Goal: Transaction & Acquisition: Purchase product/service

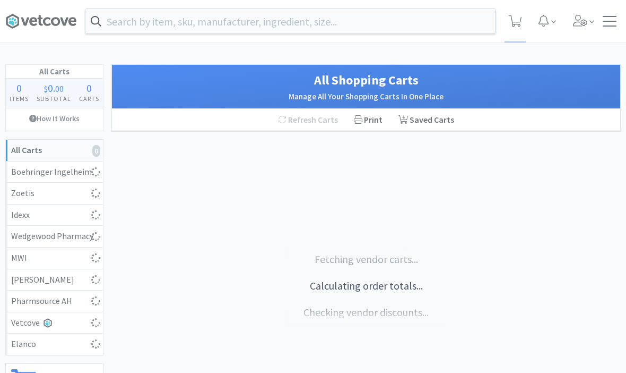
select select "1"
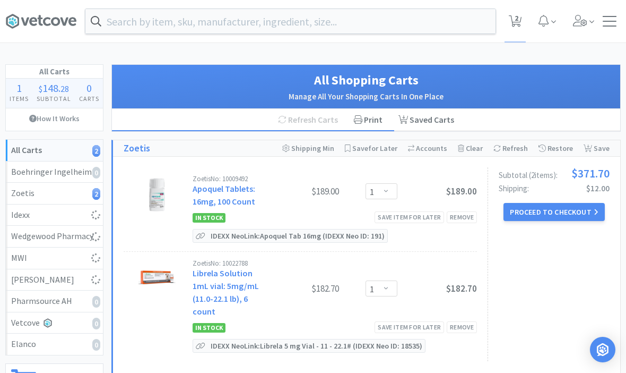
select select "1"
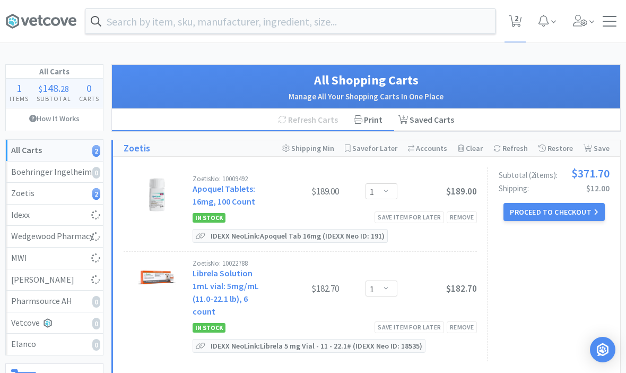
select select "10"
select select "6"
select select "1"
select select "2"
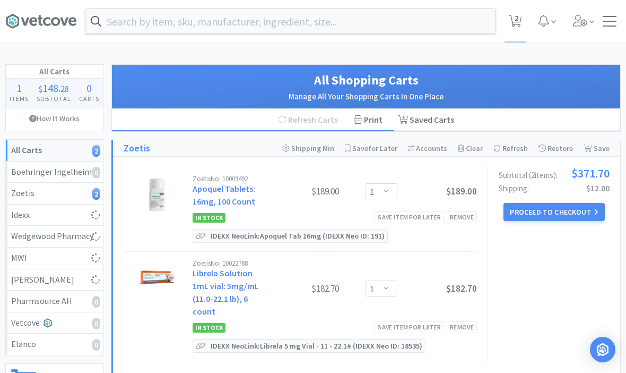
select select "1"
select select "8"
select select "3"
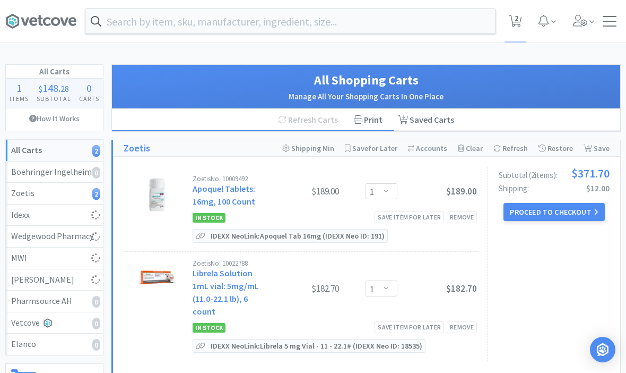
select select "2"
select select "1"
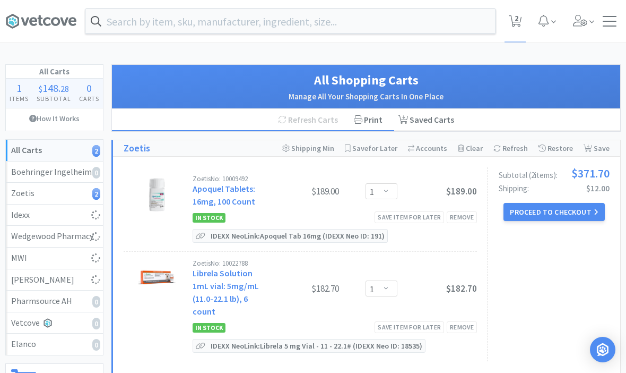
select select "1"
select select "4"
select select "10"
select select "1"
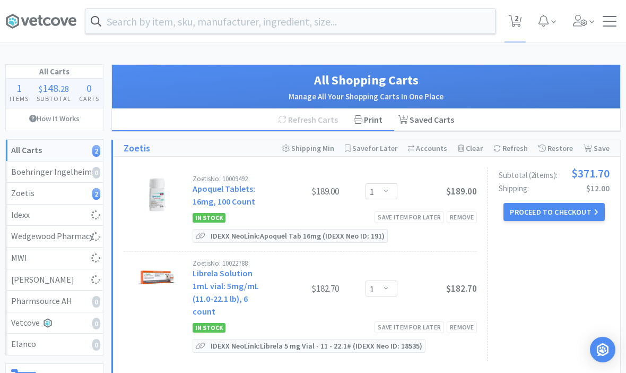
select select "1"
select select "3"
select select "5"
select select "1"
select select "2"
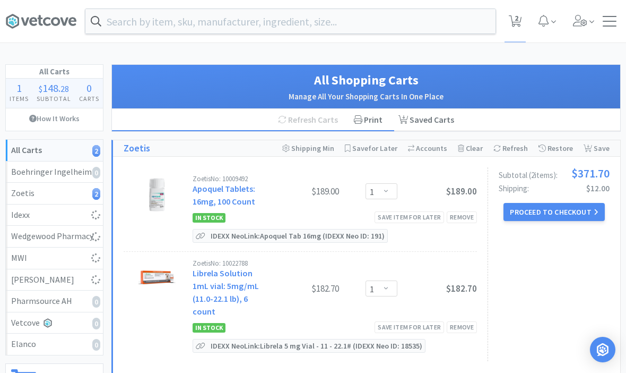
select select "4"
select select "1"
select select "4"
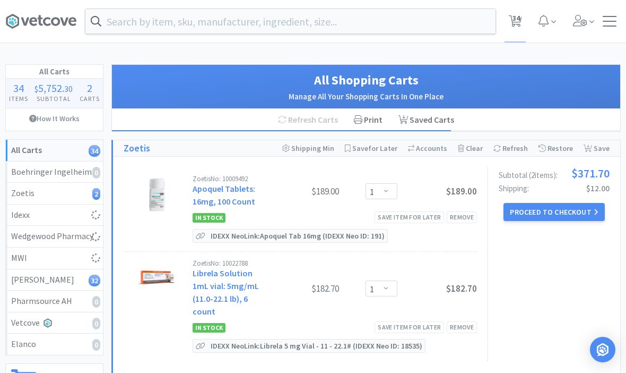
select select "5"
select select "3"
select select "1"
select select "5"
select select "1"
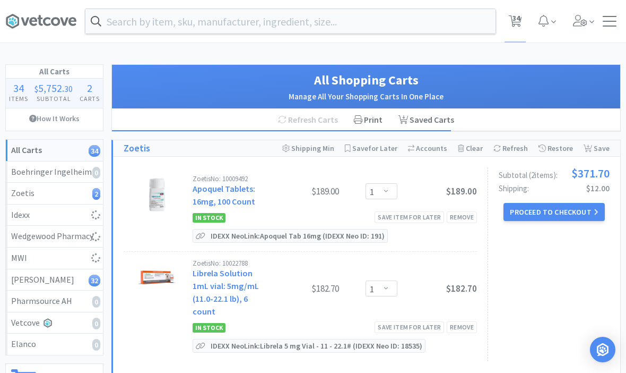
select select "3"
click at [360, 25] on input "text" at bounding box center [290, 21] width 410 height 24
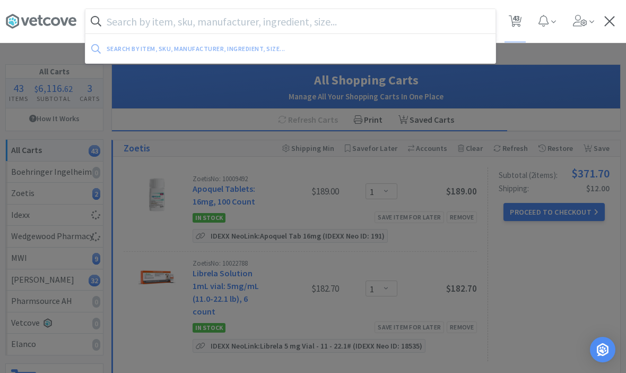
select select "1"
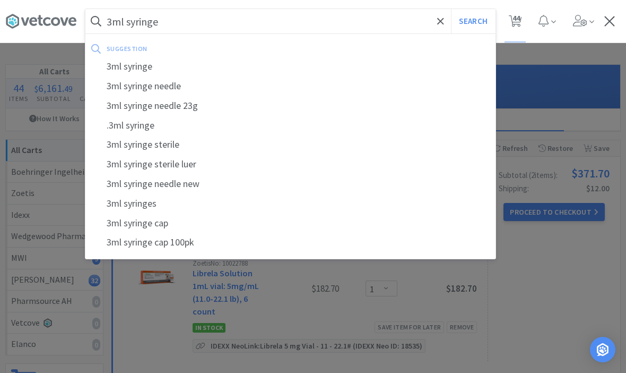
type input "3ml syringe"
click at [473, 21] on button "Search" at bounding box center [473, 21] width 44 height 24
select select "1"
select select "4"
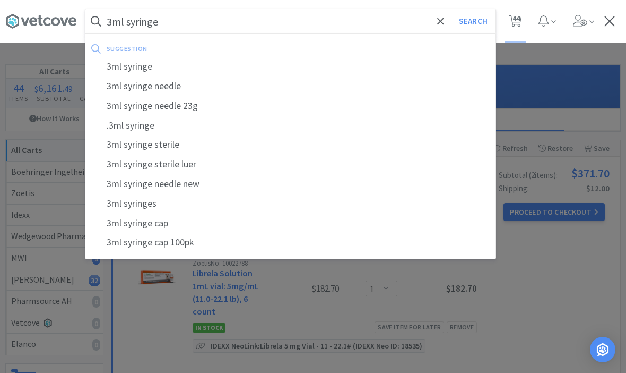
select select "5"
select select "3"
select select "1"
select select "5"
select select "1"
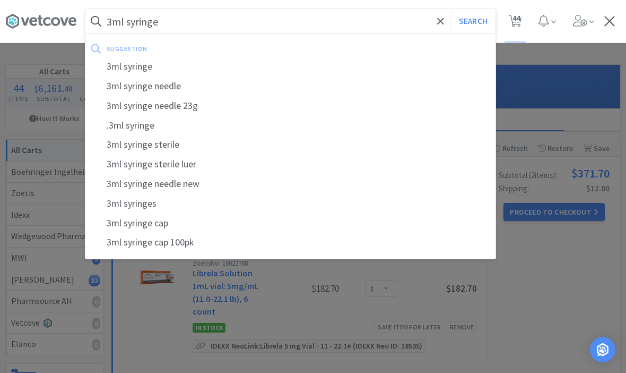
select select "3"
select select "1"
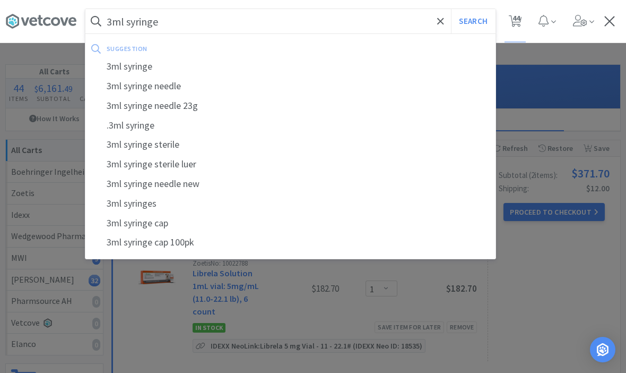
select select "1"
select select "10"
select select "6"
select select "1"
select select "2"
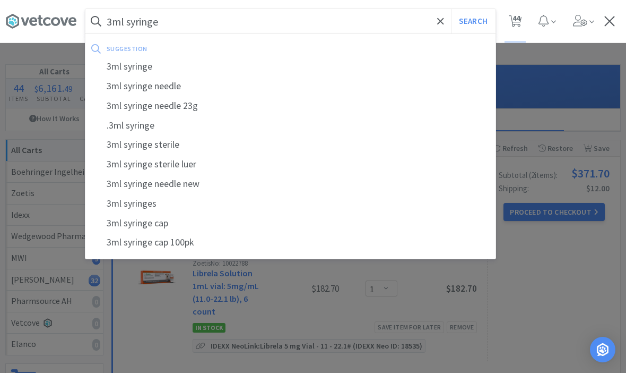
select select "2"
select select "1"
select select "8"
select select "3"
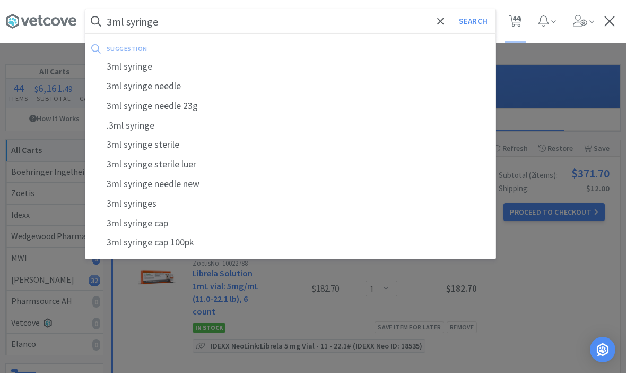
select select "3"
select select "2"
select select "1"
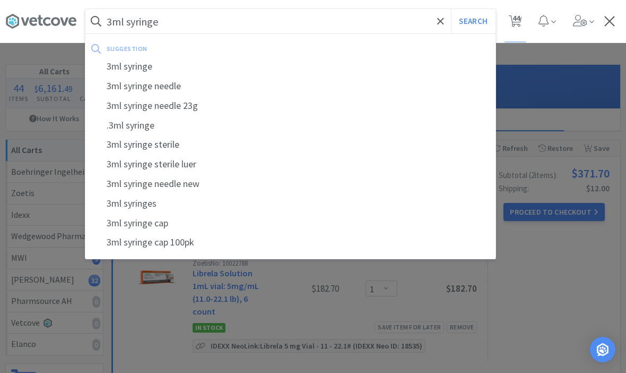
select select "1"
select select "4"
select select "10"
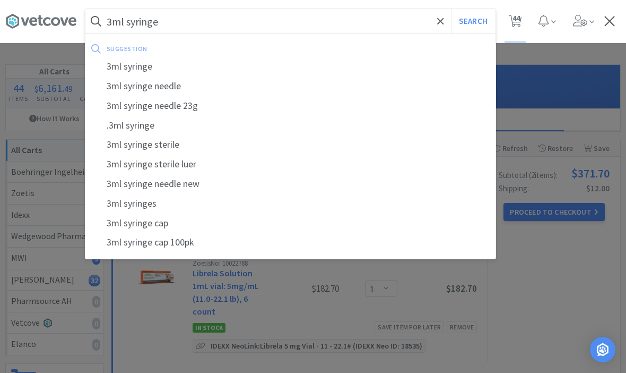
select select "1"
select select "3"
select select "5"
select select "1"
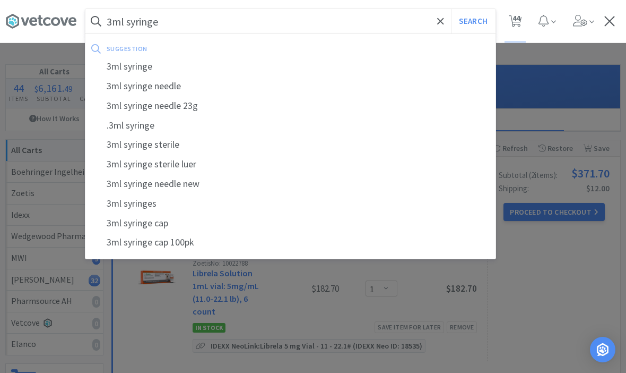
select select "2"
select select "4"
select select "1"
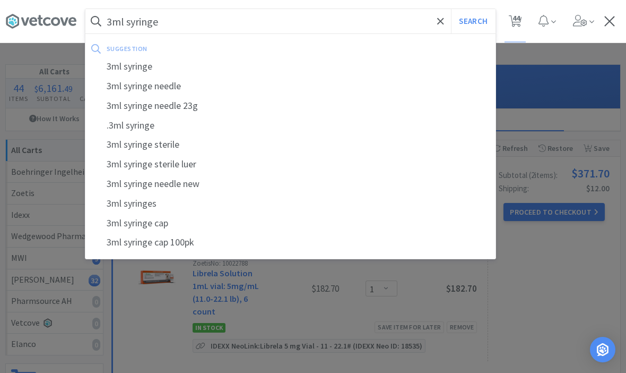
select select "1"
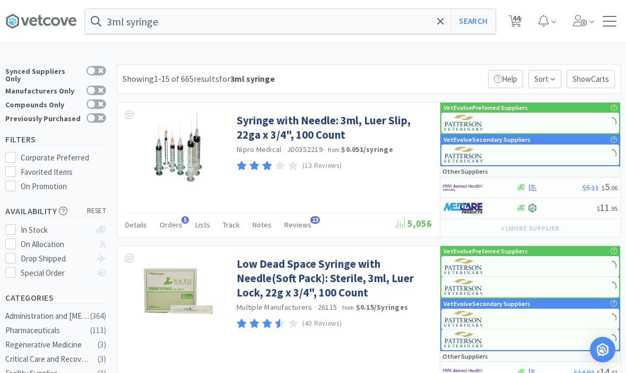
select select "1"
click at [282, 290] on link "Low Dead Space Syringe with Needle(Soft Pack): Sterile, 3ml, Luer Lock, 22g x 3…" at bounding box center [333, 278] width 193 height 44
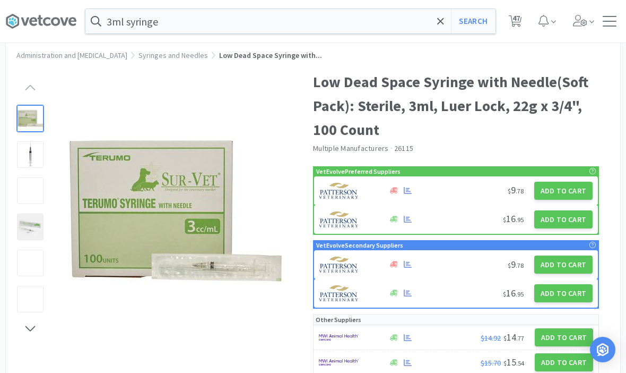
scroll to position [25, 0]
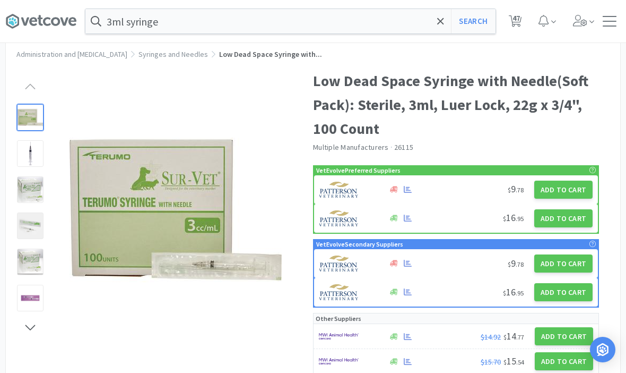
select select "1"
select select "4"
select select "5"
select select "3"
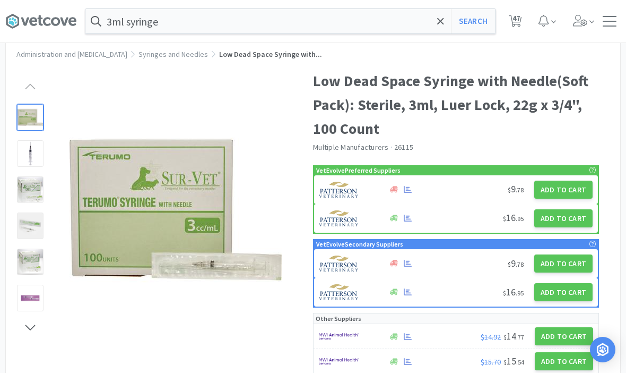
select select "1"
select select "5"
select select "1"
select select "3"
select select "1"
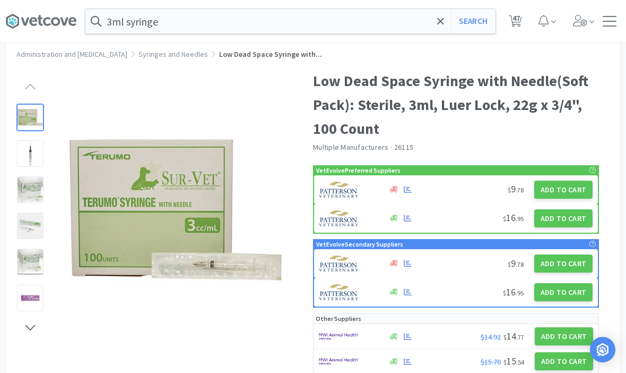
select select "1"
select select "10"
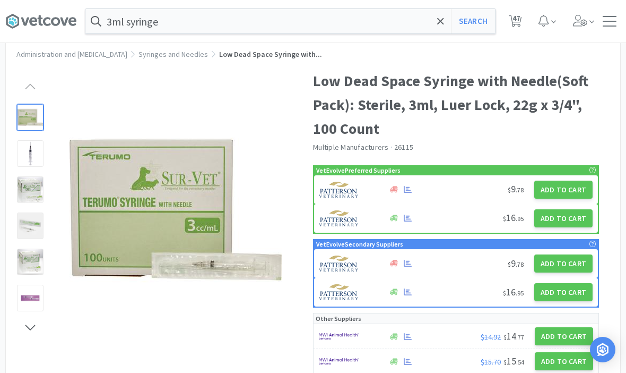
select select "6"
select select "1"
select select "2"
select select "1"
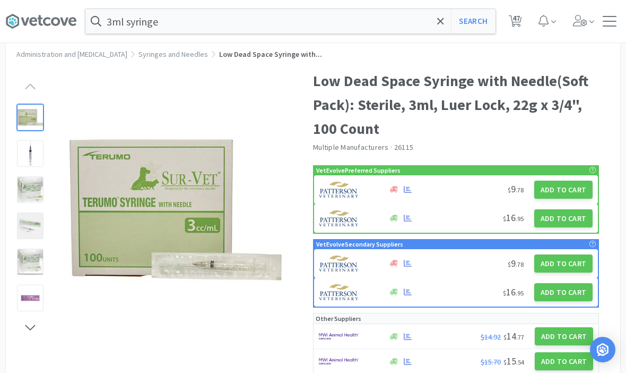
select select "1"
select select "8"
select select "3"
select select "2"
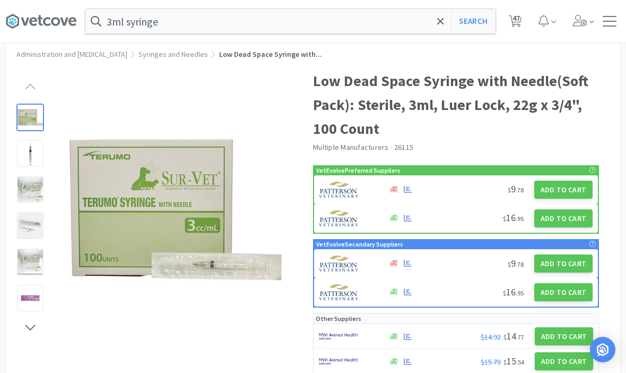
select select "2"
select select "1"
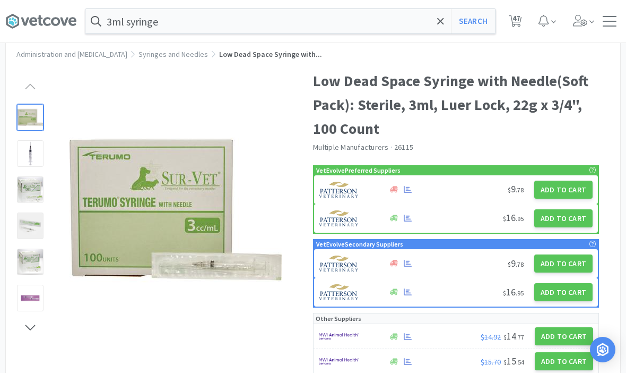
select select "1"
select select "4"
select select "10"
select select "1"
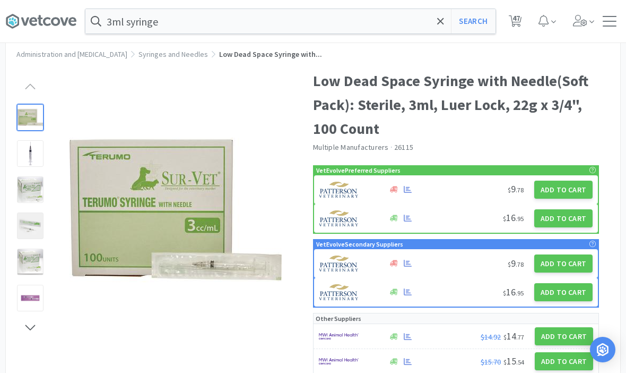
select select "3"
select select "5"
select select "1"
select select "2"
select select "4"
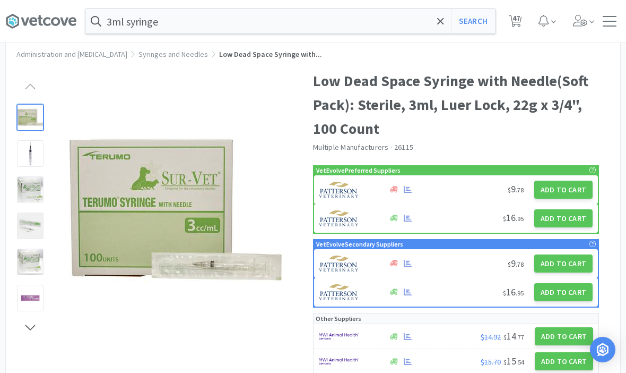
select select "1"
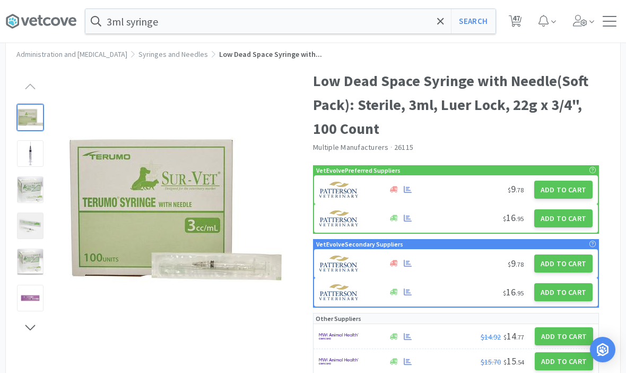
select select "1"
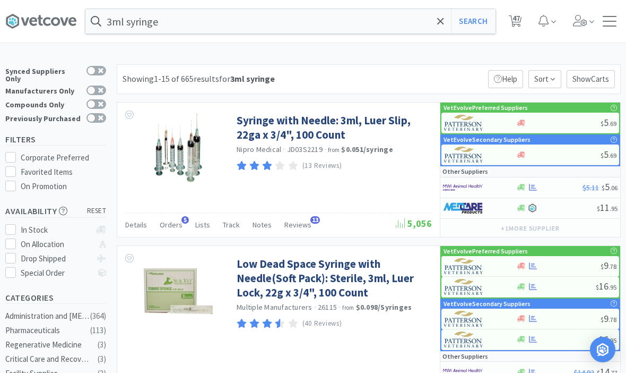
click at [265, 133] on link "Syringe with Needle: 3ml, Luer Slip, 22ga x 3/4", 100 Count" at bounding box center [333, 127] width 193 height 29
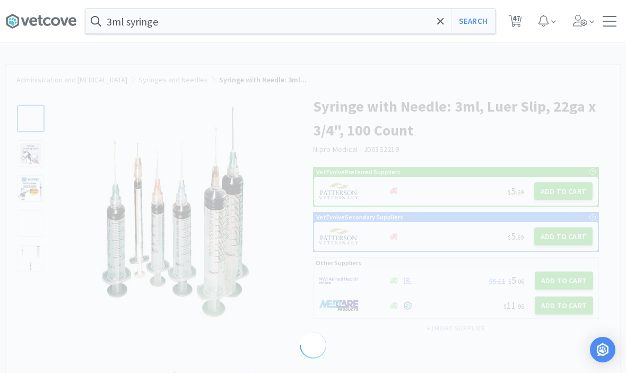
select select "82549"
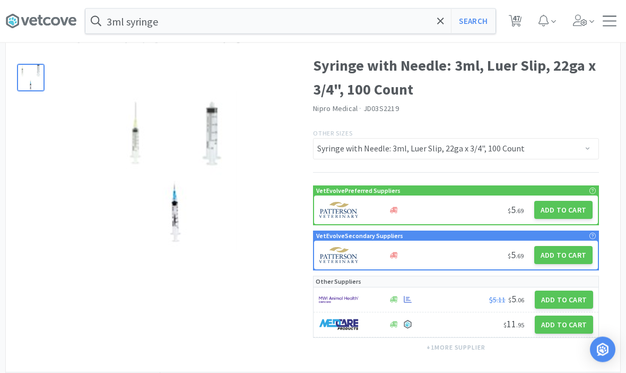
scroll to position [41, 0]
click at [565, 295] on button "Add to Cart" at bounding box center [564, 299] width 58 height 18
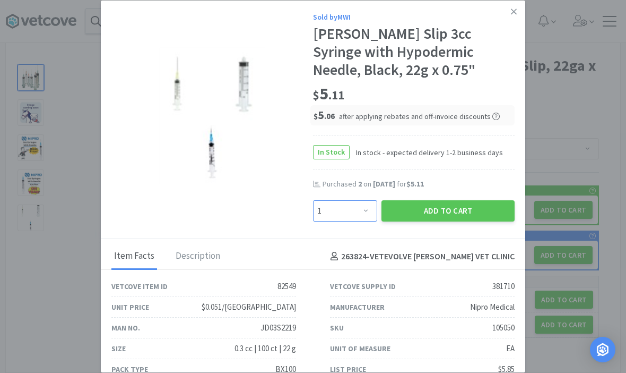
click at [356, 221] on select "Enter Quantity 1 2 3 4 5 6 7 8 9 10 11 12 13 14 15 16 17 18 19 20 Enter Quantity" at bounding box center [345, 210] width 64 height 21
select select "3"
click at [425, 221] on button "Add to Cart" at bounding box center [448, 210] width 133 height 21
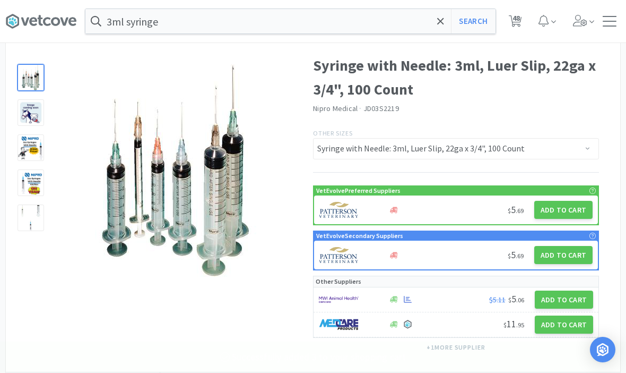
click at [517, 19] on span "48" at bounding box center [516, 18] width 7 height 42
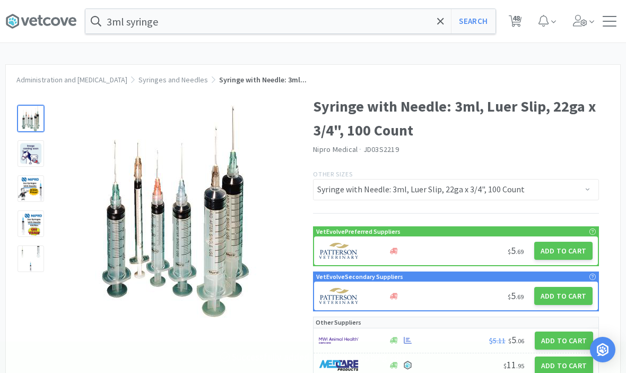
select select "1"
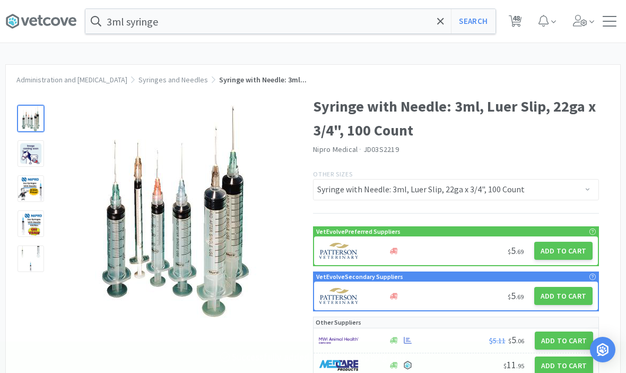
select select "1"
select select "4"
select select "5"
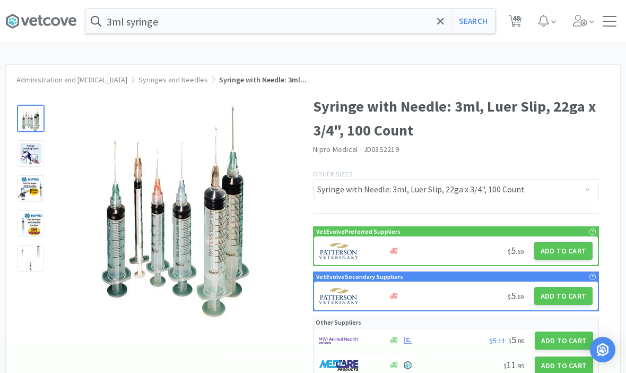
select select "3"
select select "1"
select select "5"
select select "1"
select select "3"
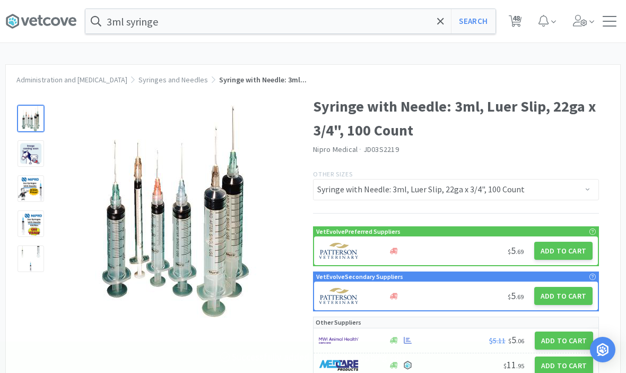
select select "3"
select select "1"
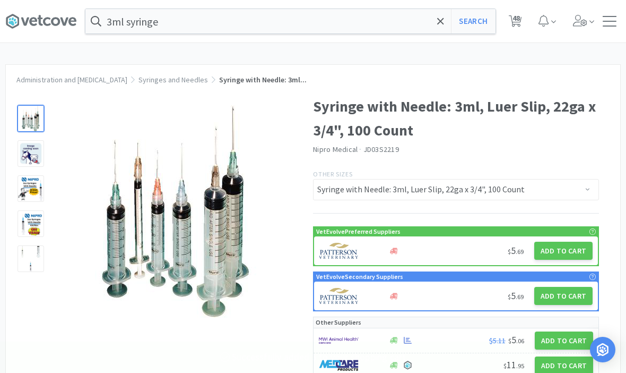
select select "1"
select select "10"
select select "6"
select select "1"
select select "2"
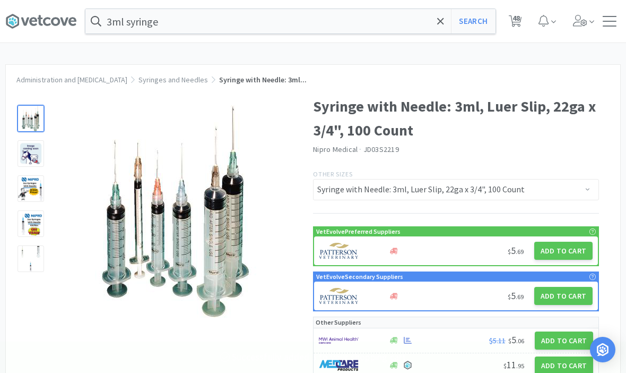
select select "2"
select select "1"
select select "8"
select select "3"
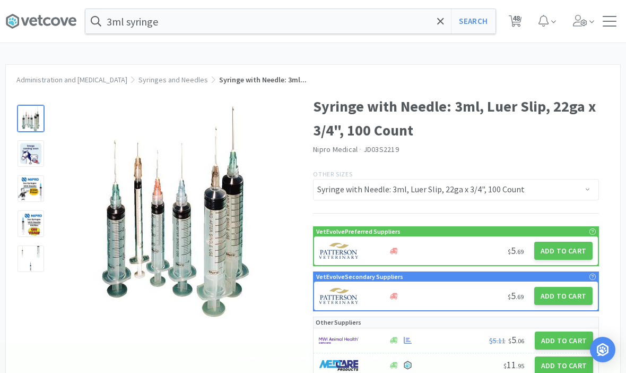
select select "3"
select select "2"
select select "1"
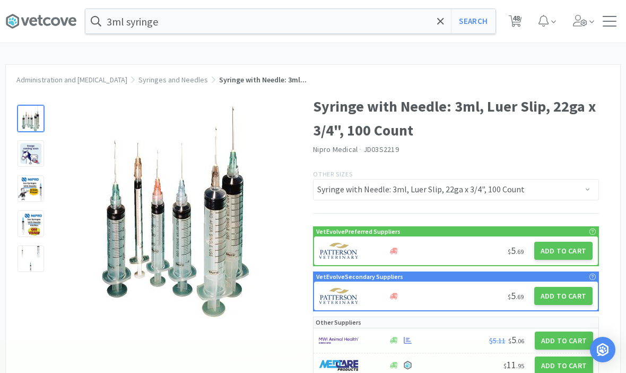
select select "1"
select select "4"
select select "10"
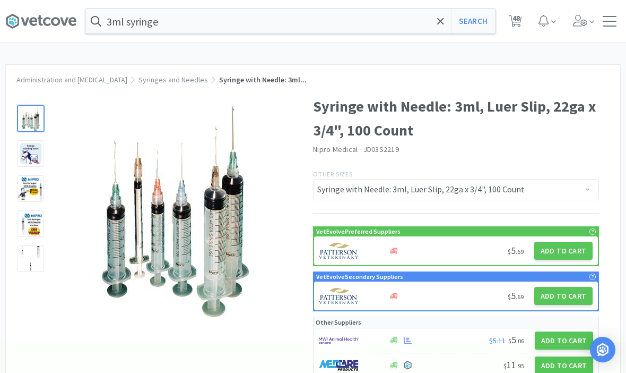
select select "1"
select select "3"
select select "5"
select select "1"
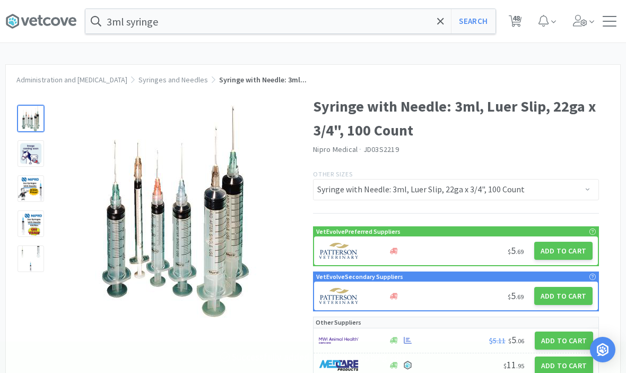
select select "2"
select select "4"
select select "1"
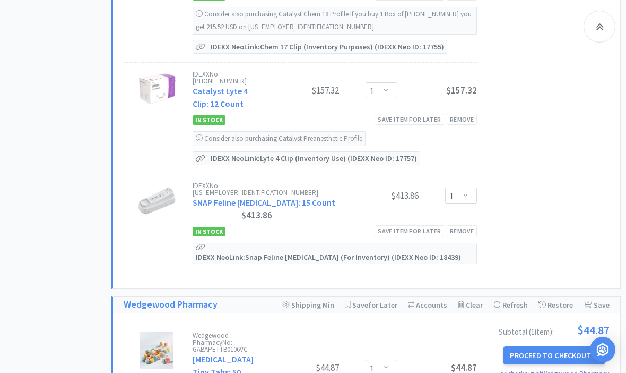
scroll to position [605, 0]
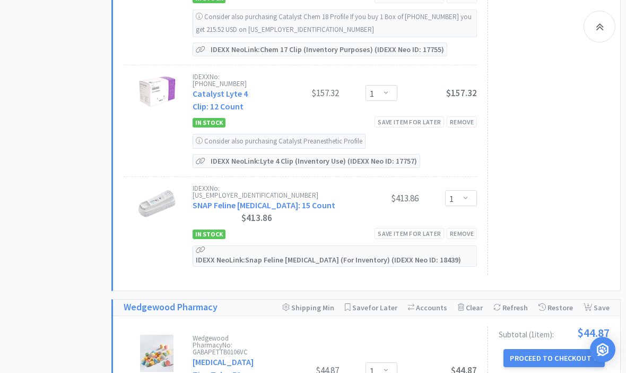
click at [602, 34] on div at bounding box center [600, 27] width 32 height 32
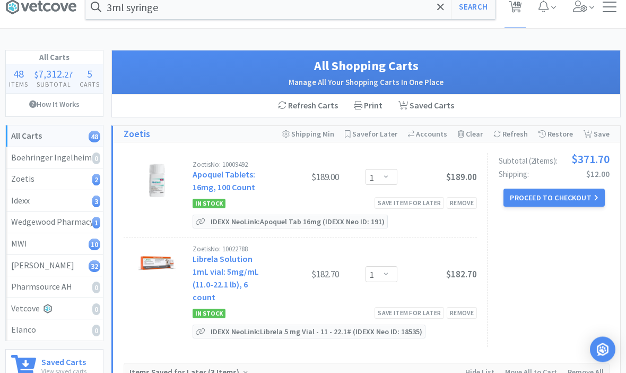
scroll to position [13, 0]
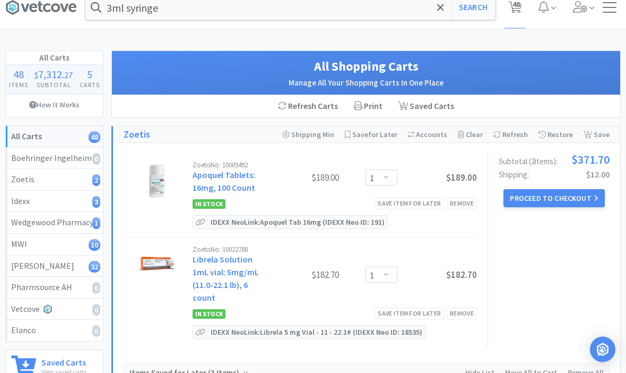
click at [55, 82] on h4 "Subtotal" at bounding box center [53, 85] width 45 height 10
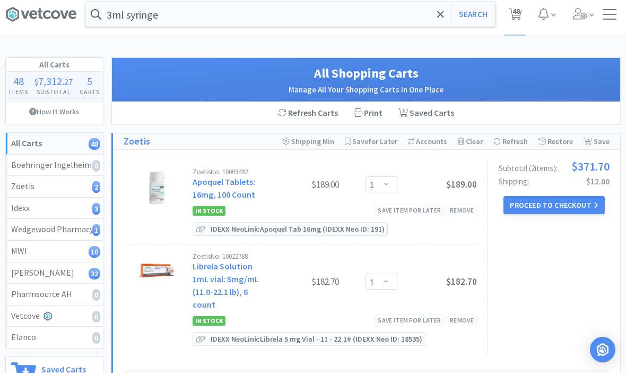
scroll to position [0, 0]
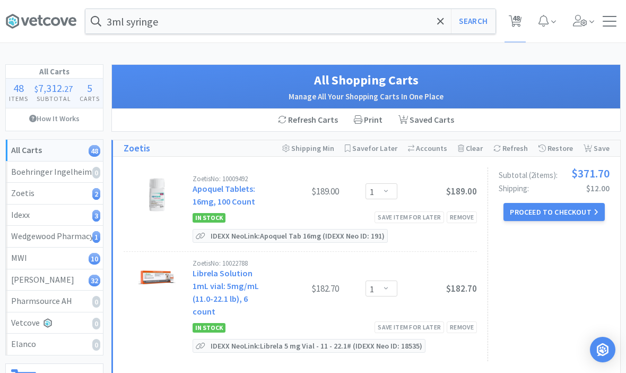
click at [597, 25] on span at bounding box center [584, 21] width 30 height 42
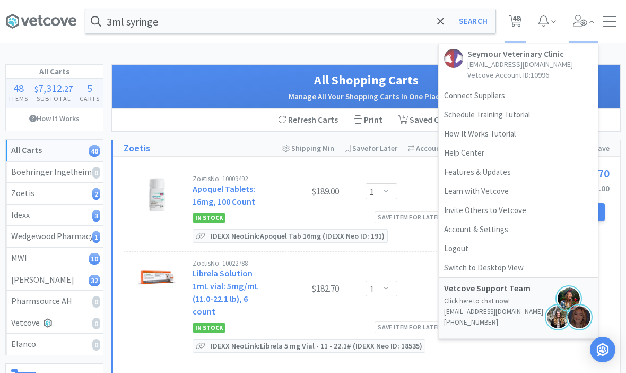
click at [606, 27] on div "3ml syringe Search Orders Shopping Discuss Discuss 48 48 Seymour Veterinary Cli…" at bounding box center [313, 21] width 616 height 42
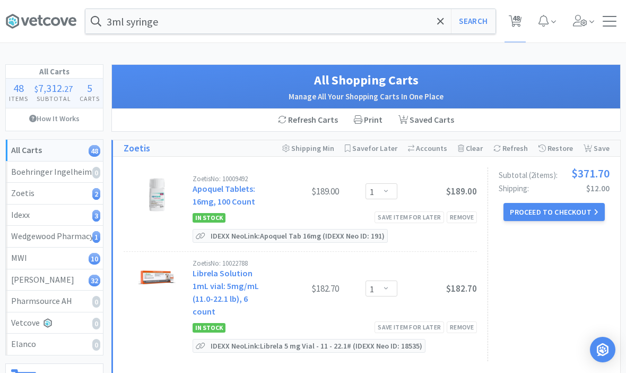
click at [610, 23] on div at bounding box center [610, 21] width 14 height 11
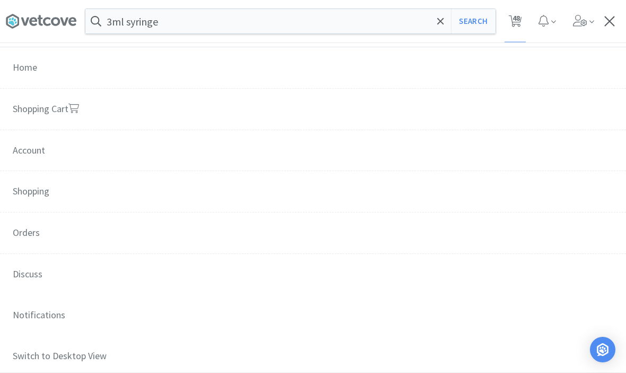
scroll to position [51, 0]
click at [32, 231] on span "Orders" at bounding box center [313, 232] width 626 height 42
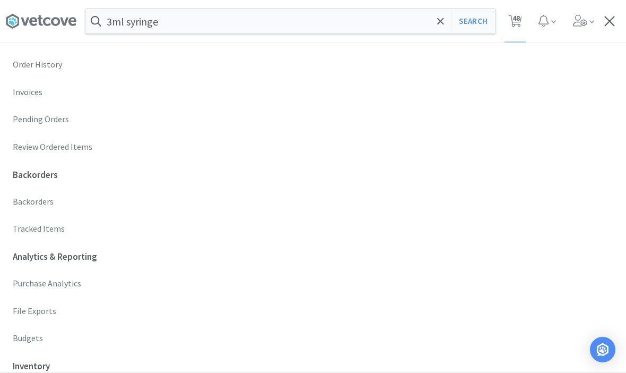
scroll to position [306, 0]
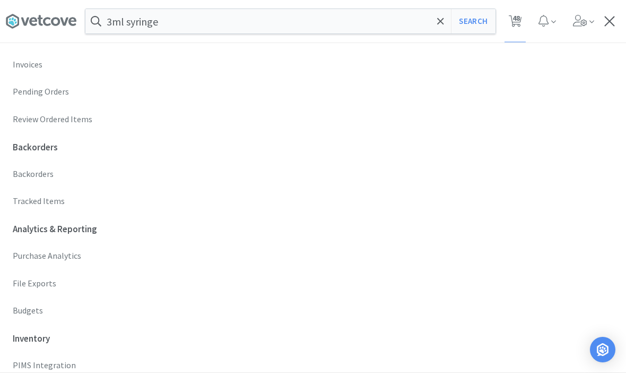
click at [21, 312] on link "Budgets" at bounding box center [313, 311] width 601 height 15
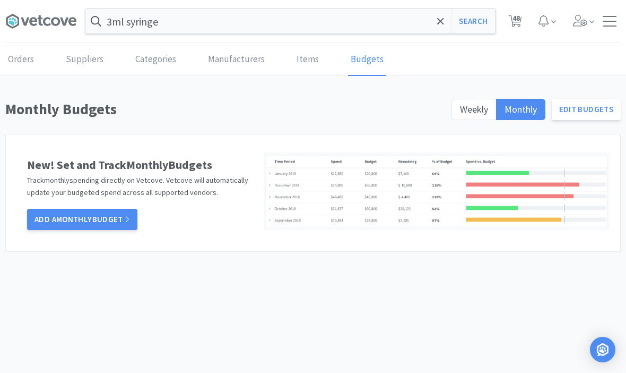
click at [478, 109] on span "Weekly" at bounding box center [474, 109] width 28 height 12
click at [460, 113] on input "Weekly" at bounding box center [460, 113] width 0 height 0
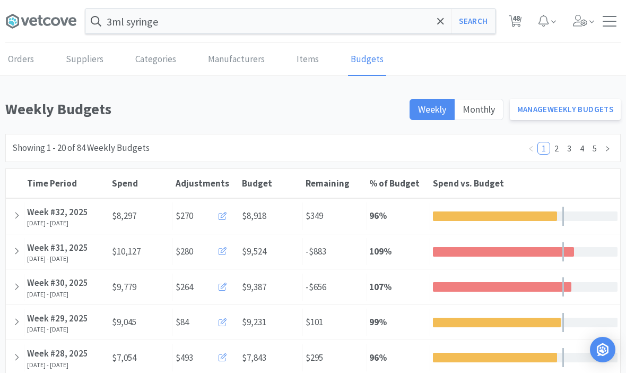
click at [590, 109] on link "Manage Weekly Budgets" at bounding box center [565, 109] width 111 height 21
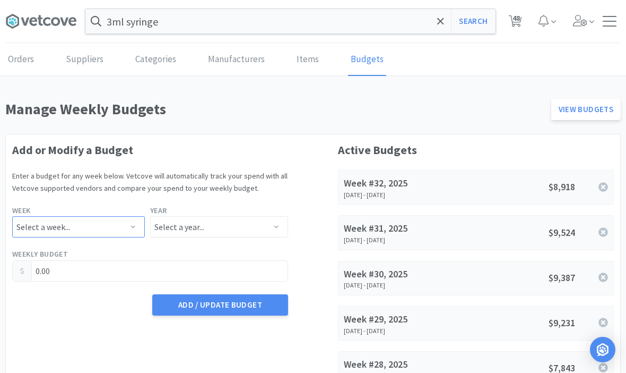
click at [61, 220] on select "Select a week... Week 1 ([DATE] - [DATE]) Week 2 ([DATE] - [DATE]) Week 3 ([DAT…" at bounding box center [78, 226] width 133 height 21
select select "33"
click at [165, 223] on select "Select a year... 2023 2024 2025 2026 2027 2028 2029 2030 2031 2032 2033 2034" at bounding box center [219, 226] width 138 height 21
select select "2025"
click at [79, 269] on input "0.00" at bounding box center [150, 271] width 275 height 20
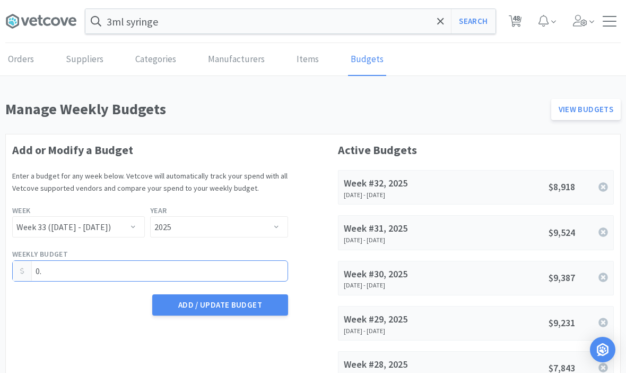
type input "0"
type input "7,904.54"
click at [75, 303] on div "Add / Update Budget" at bounding box center [150, 304] width 280 height 25
click at [182, 303] on button "Add / Update Budget" at bounding box center [220, 304] width 136 height 21
click at [40, 21] on icon at bounding box center [40, 20] width 5 height 11
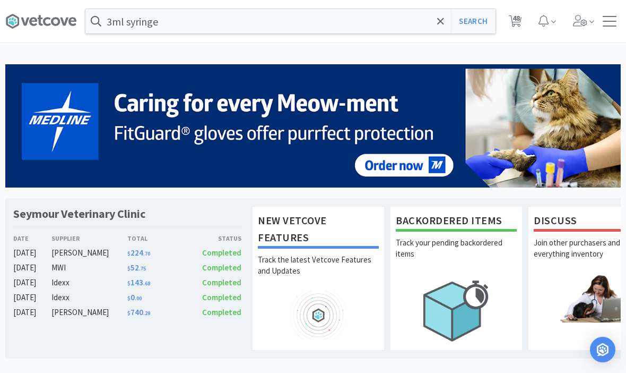
click at [441, 22] on icon at bounding box center [440, 21] width 6 height 6
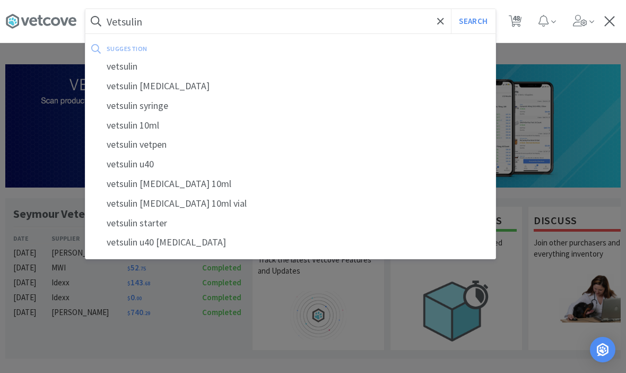
type input "Vetsulin"
click at [473, 21] on button "Search" at bounding box center [473, 21] width 44 height 24
select select "1"
select select "4"
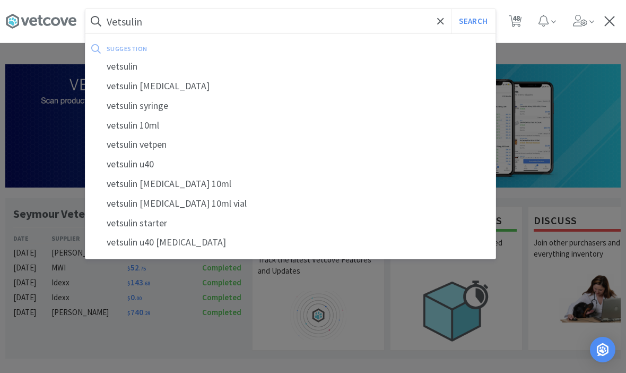
select select "5"
select select "3"
select select "1"
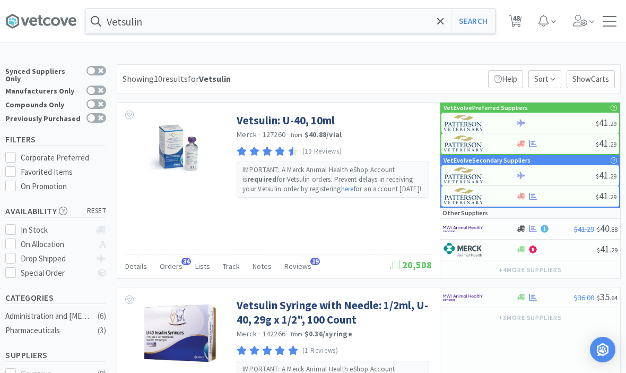
click at [263, 123] on link "Vetsulin: U-40, 10ml" at bounding box center [286, 120] width 98 height 14
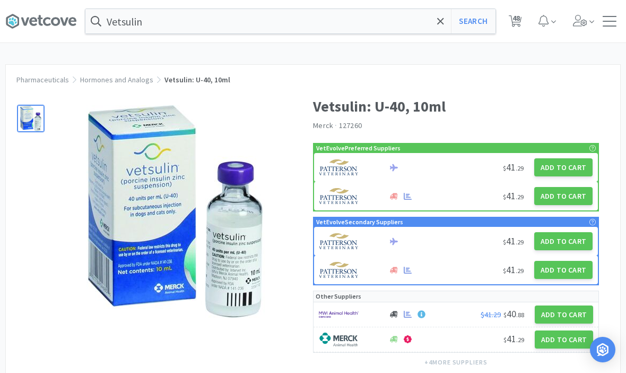
click at [577, 171] on button "Add to Cart" at bounding box center [564, 167] width 58 height 18
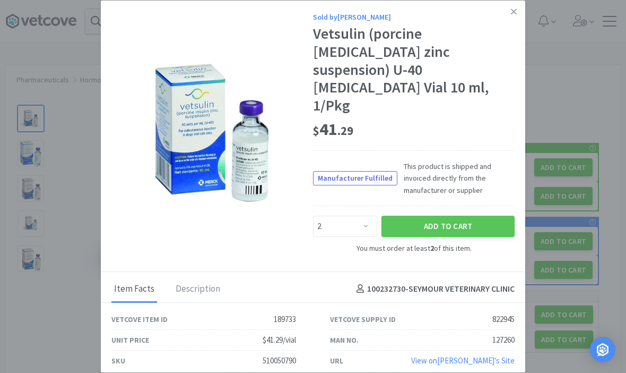
click at [462, 216] on button "Add to Cart" at bounding box center [448, 226] width 133 height 21
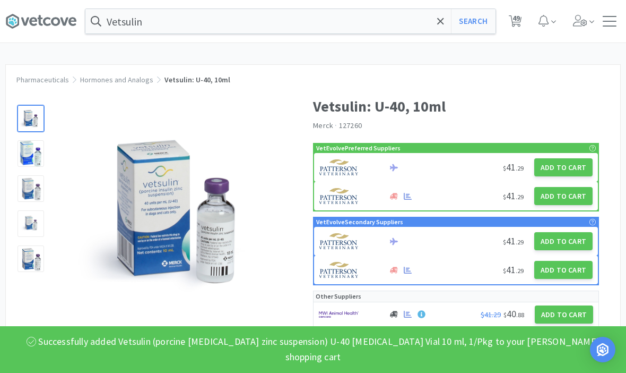
click at [524, 21] on span "49" at bounding box center [516, 21] width 22 height 42
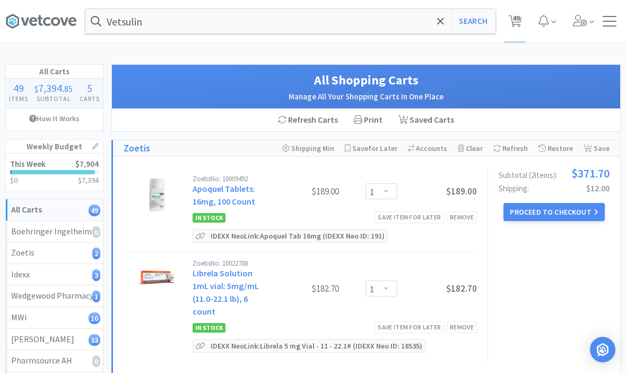
click at [441, 18] on icon at bounding box center [440, 21] width 7 height 11
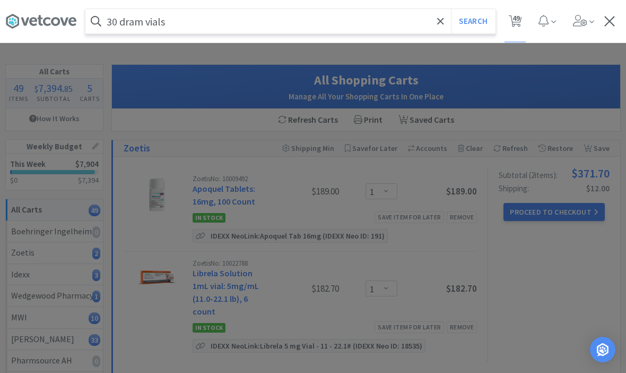
click at [473, 21] on button "Search" at bounding box center [473, 21] width 44 height 24
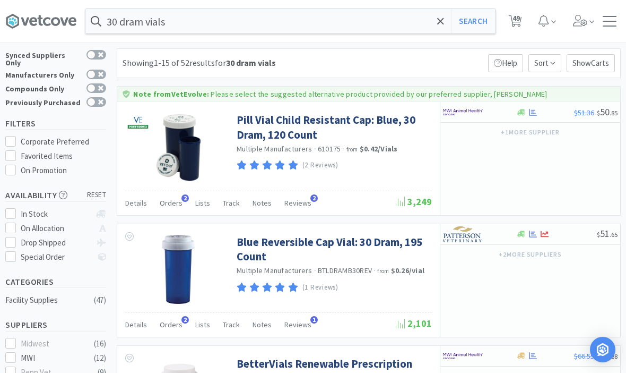
scroll to position [18, 0]
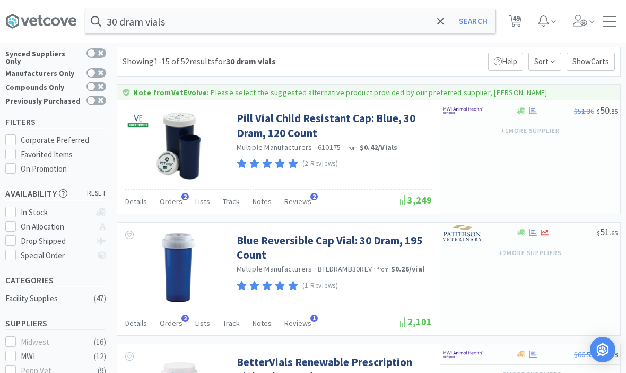
click at [261, 244] on link "Blue Reversible Cap Vial: 30 Dram, 195 Count" at bounding box center [333, 247] width 193 height 29
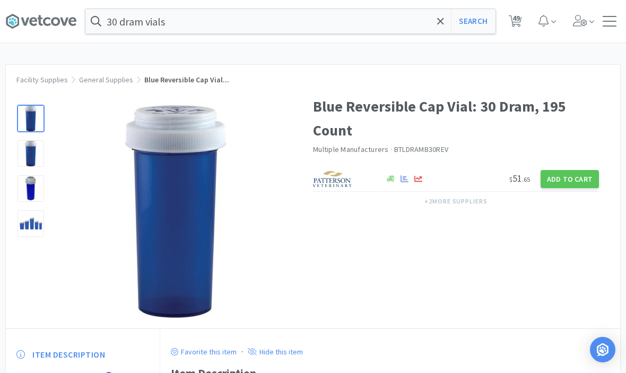
click at [566, 179] on button "Add to Cart" at bounding box center [570, 179] width 58 height 18
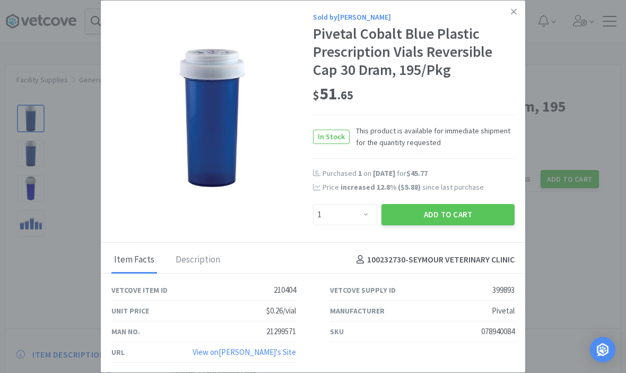
click at [457, 237] on div "Sold by [PERSON_NAME] Cobalt Blue Plastic Prescription Vials Reversible Cap 30 …" at bounding box center [313, 122] width 425 height 242
click at [451, 222] on button "Add to Cart" at bounding box center [448, 214] width 133 height 21
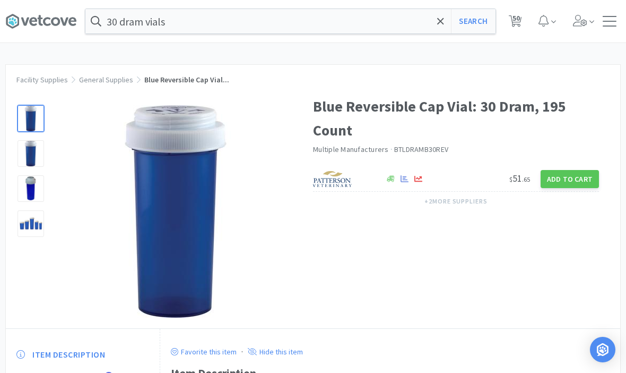
click at [519, 35] on span "50" at bounding box center [516, 18] width 7 height 42
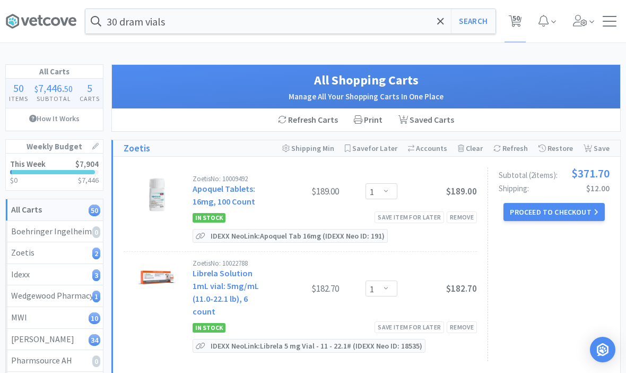
click at [448, 19] on input "30 dram vials" at bounding box center [290, 21] width 410 height 24
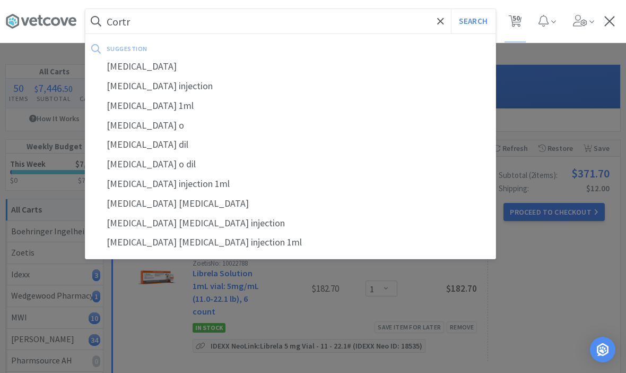
click at [116, 75] on div "[MEDICAL_DATA]" at bounding box center [290, 67] width 410 height 20
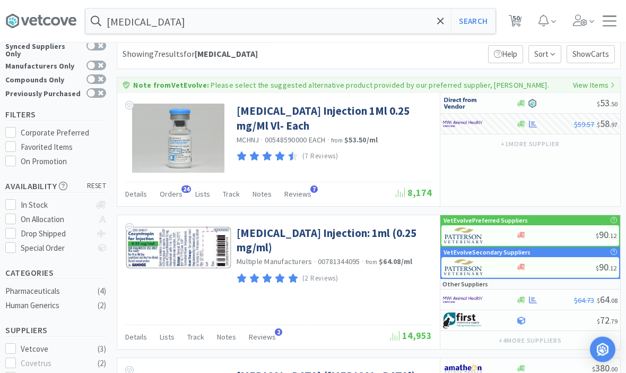
scroll to position [25, 0]
click at [253, 121] on link "[MEDICAL_DATA] Injection 1Ml 0.25 mg/Ml Vl- Each" at bounding box center [333, 118] width 193 height 29
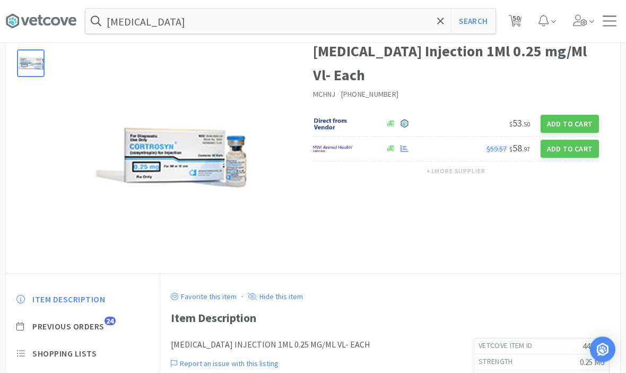
scroll to position [55, 0]
click at [564, 140] on button "Add to Cart" at bounding box center [570, 149] width 58 height 18
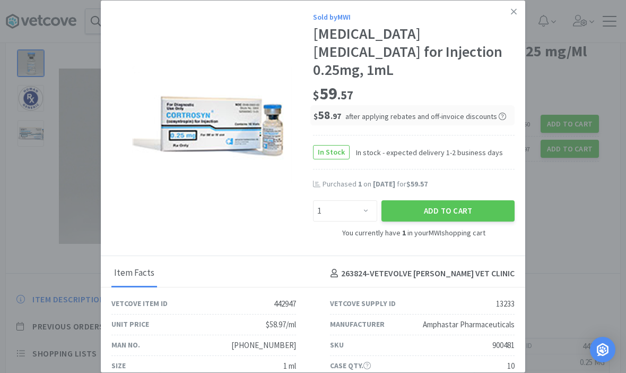
click at [514, 23] on link at bounding box center [514, 12] width 19 height 23
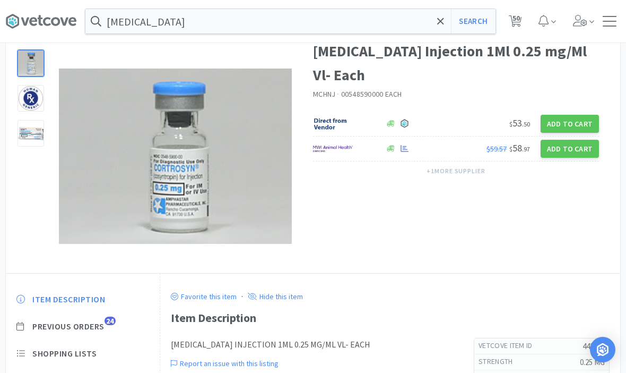
click at [441, 25] on icon at bounding box center [440, 21] width 7 height 11
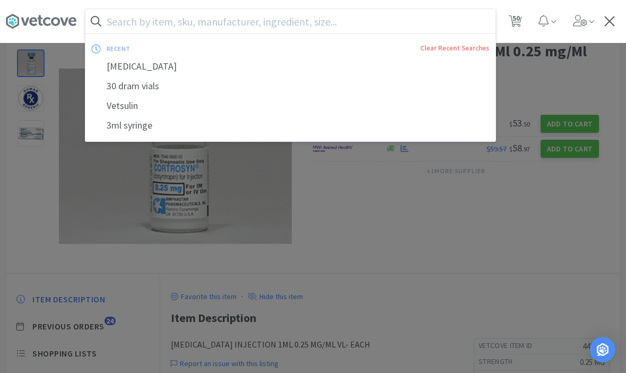
scroll to position [55, 0]
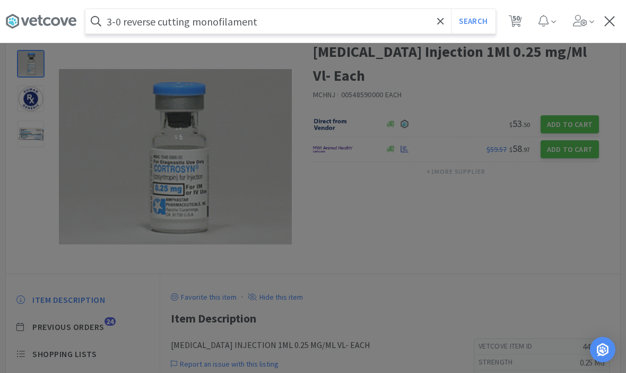
click at [473, 21] on button "Search" at bounding box center [473, 21] width 44 height 24
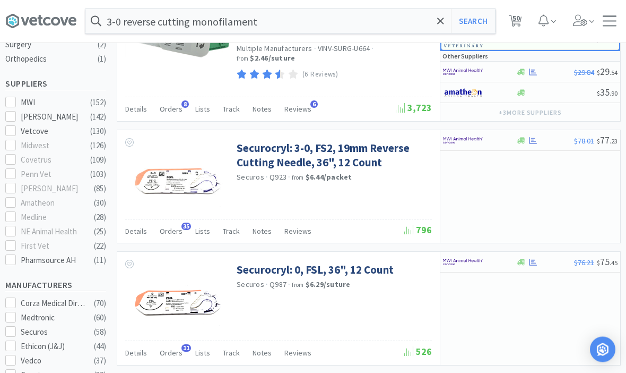
scroll to position [300, 0]
click at [267, 155] on link "Securocryl: 3-0, FS2, 19mm Reverse Cutting Needle, 36", 12 Count" at bounding box center [333, 155] width 193 height 29
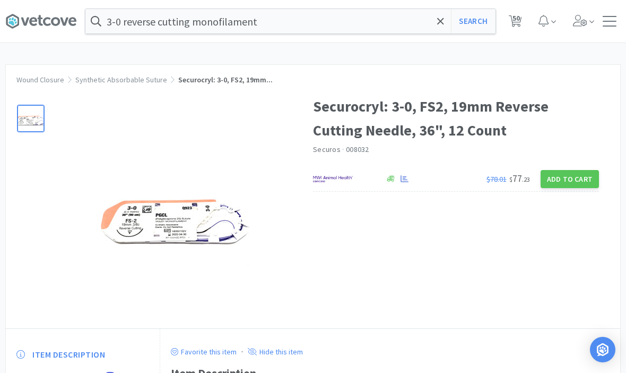
click at [579, 177] on button "Add to Cart" at bounding box center [570, 179] width 58 height 18
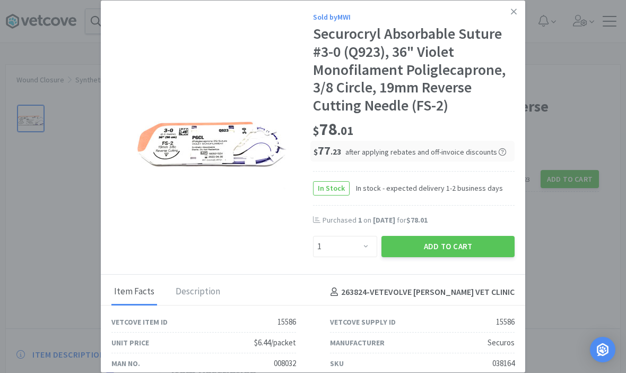
click at [463, 236] on button "Add to Cart" at bounding box center [448, 246] width 133 height 21
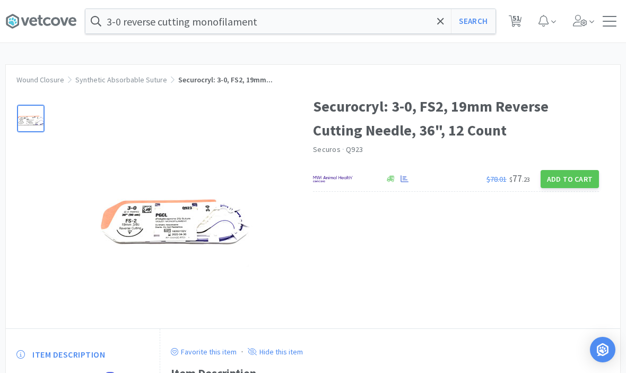
click at [598, 19] on span at bounding box center [584, 21] width 30 height 42
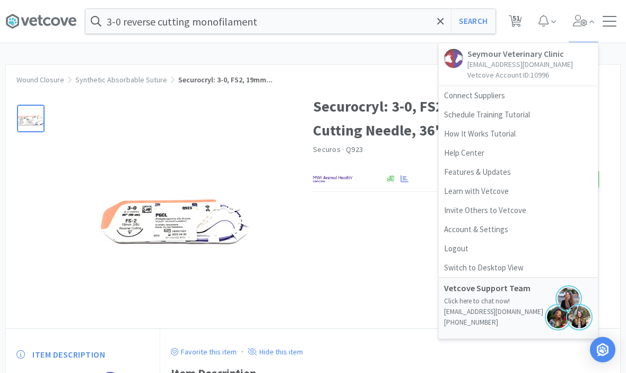
click at [610, 19] on div at bounding box center [610, 21] width 14 height 11
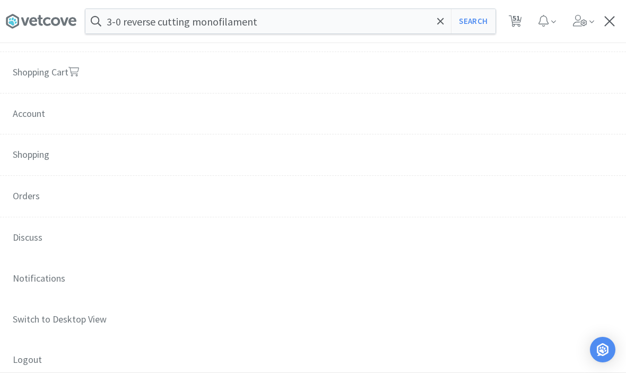
scroll to position [84, 0]
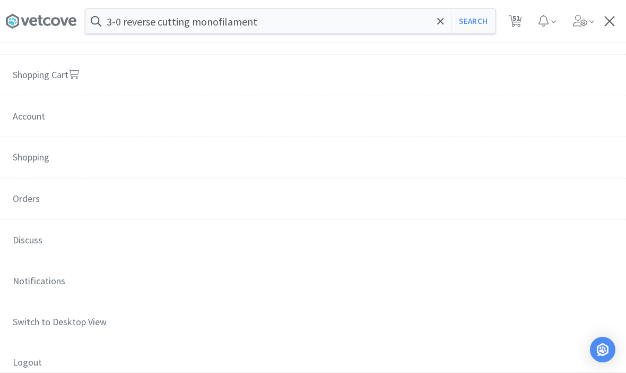
click at [19, 196] on span "Orders" at bounding box center [313, 199] width 626 height 42
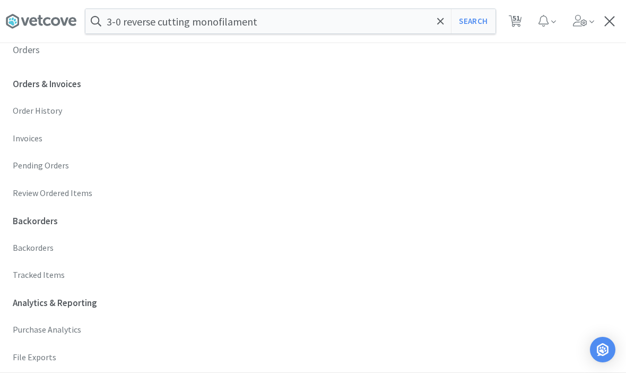
scroll to position [232, 0]
click at [23, 136] on p "Invoices" at bounding box center [313, 139] width 601 height 14
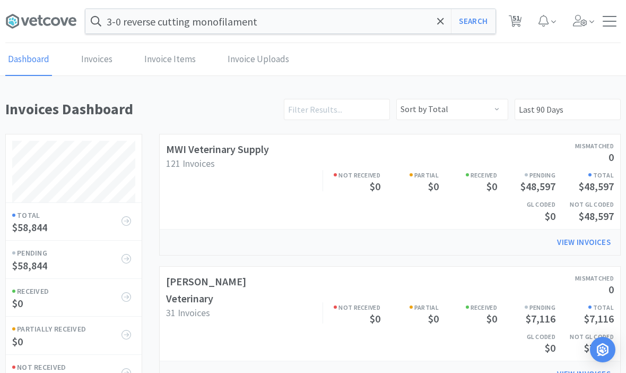
scroll to position [563, 616]
click at [227, 182] on div "MWI Veterinary Supply 121 Invoices Mismatched 0 Not Received $0 Partial $0 Rece…" at bounding box center [390, 182] width 448 height 82
click at [223, 149] on link "MWI Veterinary Supply" at bounding box center [217, 148] width 103 height 13
click at [188, 146] on link "MWI Veterinary Supply" at bounding box center [217, 148] width 103 height 13
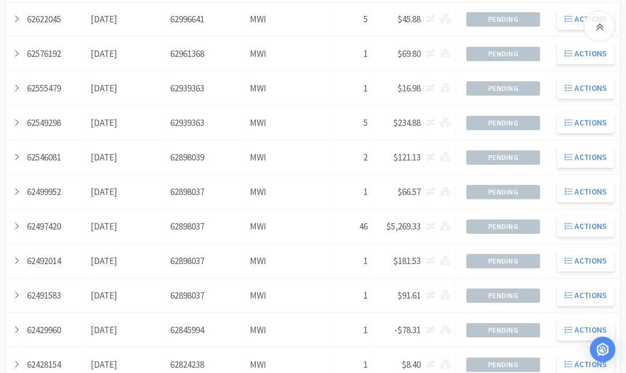
scroll to position [300, 0]
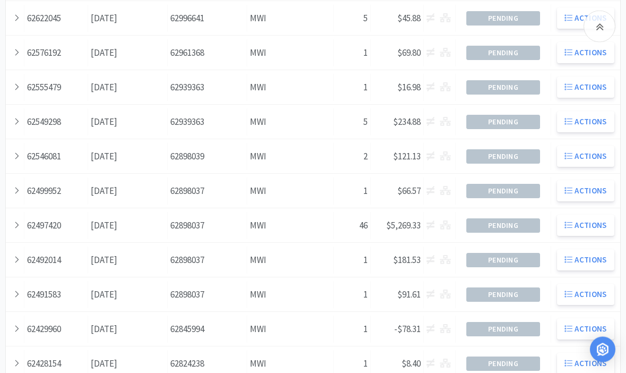
click at [102, 223] on div "Date [DATE]" at bounding box center [128, 225] width 80 height 27
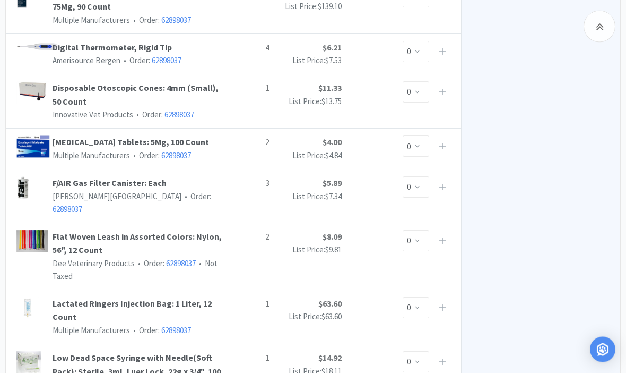
scroll to position [759, 0]
click at [206, 297] on link "Lactated Ringers Injection Bag: 1 Liter, 12 Count" at bounding box center [143, 310] width 181 height 27
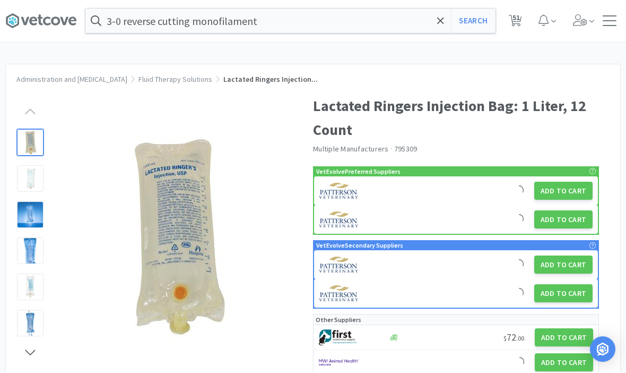
scroll to position [1, 0]
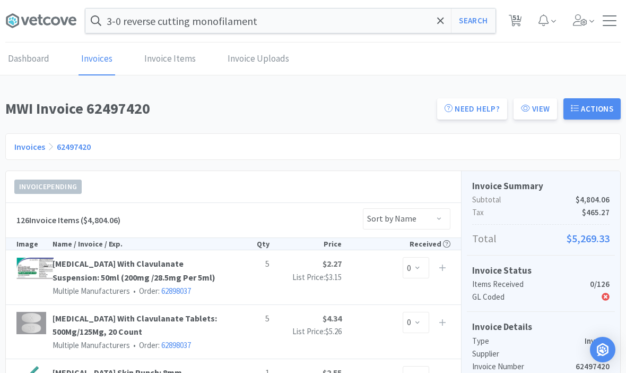
scroll to position [796, 0]
